Goal: Information Seeking & Learning: Learn about a topic

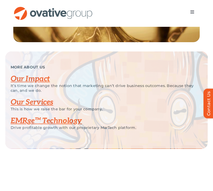
scroll to position [1062, 0]
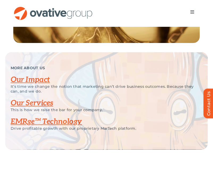
click at [41, 84] on link "Our Impact" at bounding box center [30, 80] width 39 height 9
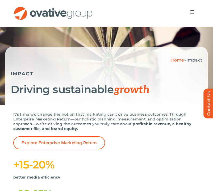
scroll to position [18, 0]
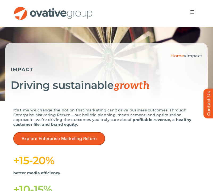
click at [77, 135] on link "Explore Enterprise Marketing Return" at bounding box center [59, 138] width 92 height 13
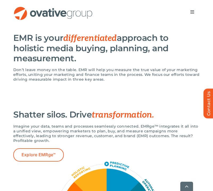
scroll to position [246, 0]
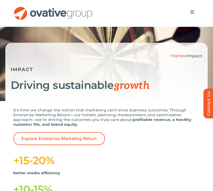
scroll to position [22, 0]
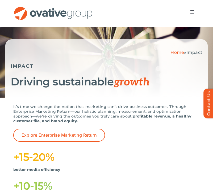
click at [91, 85] on h1 "Driving sustainable growth" at bounding box center [107, 82] width 192 height 13
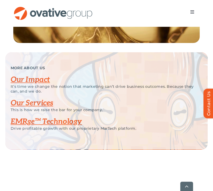
click at [43, 108] on link "Our Services" at bounding box center [32, 103] width 43 height 9
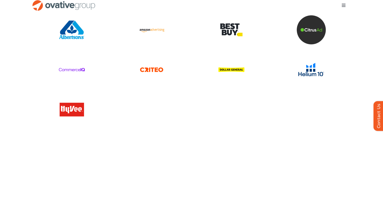
scroll to position [1261, 0]
